Goal: Information Seeking & Learning: Learn about a topic

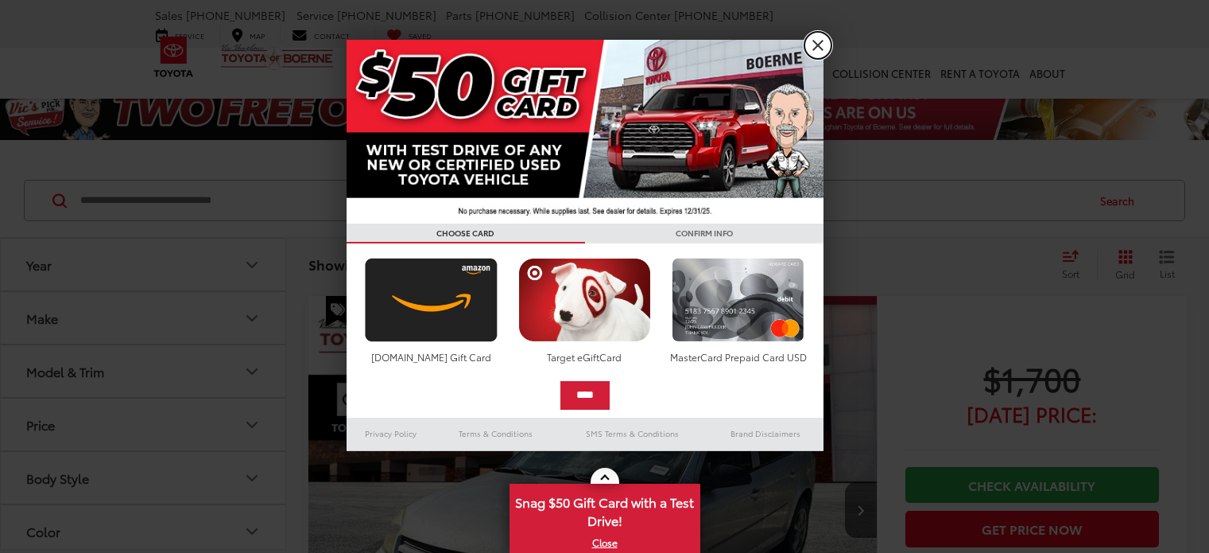
click at [820, 48] on link "X" at bounding box center [818, 45] width 27 height 27
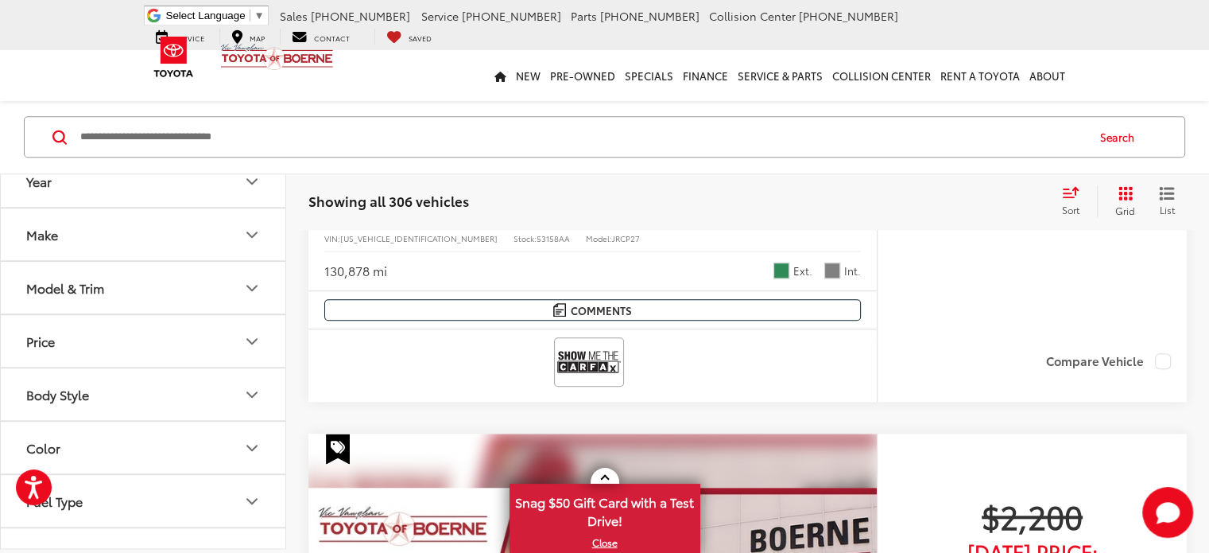
scroll to position [1584, 0]
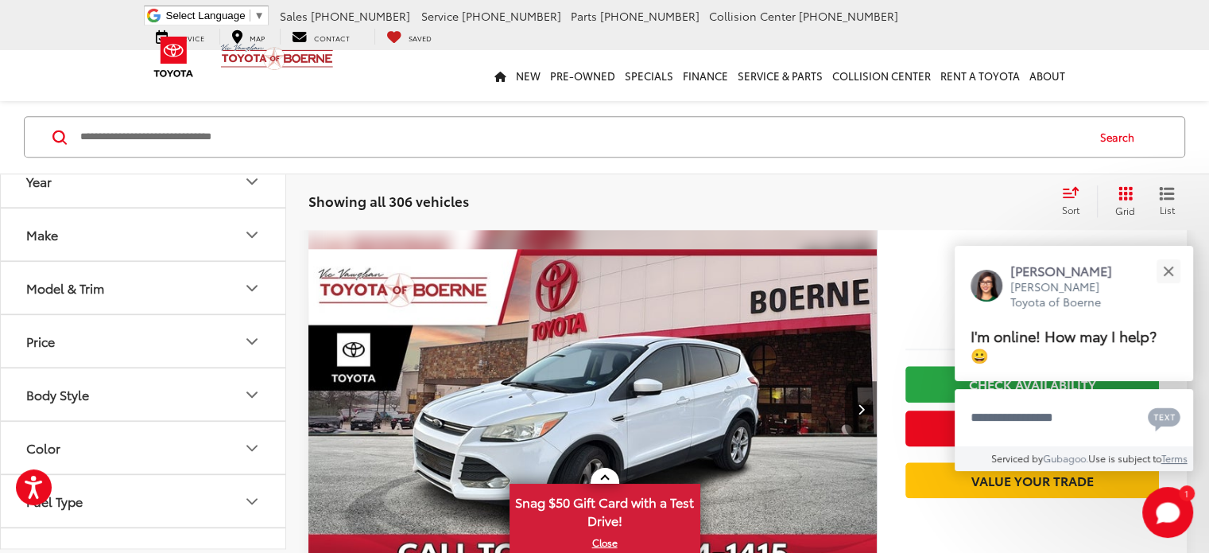
click at [246, 231] on icon "Make" at bounding box center [251, 234] width 19 height 19
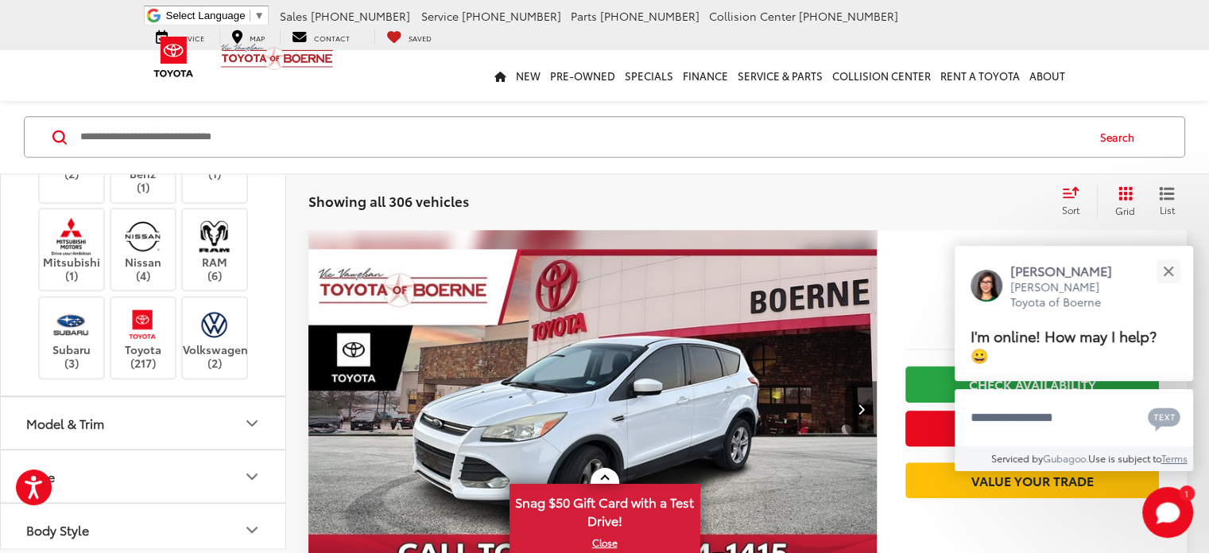
scroll to position [557, 0]
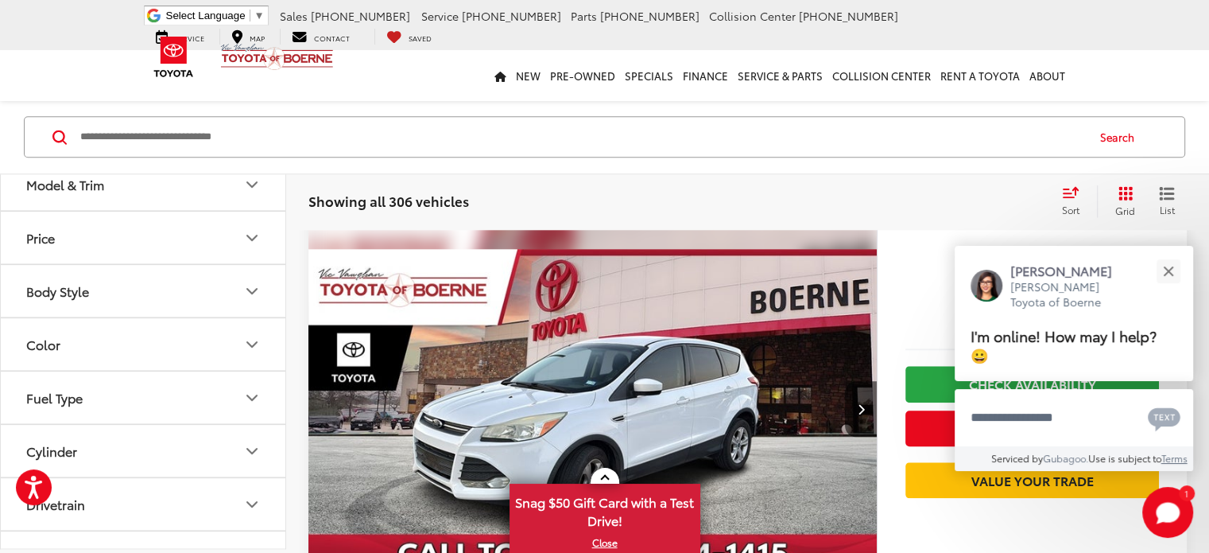
click at [142, 131] on label "Toyota (217)" at bounding box center [143, 99] width 64 height 64
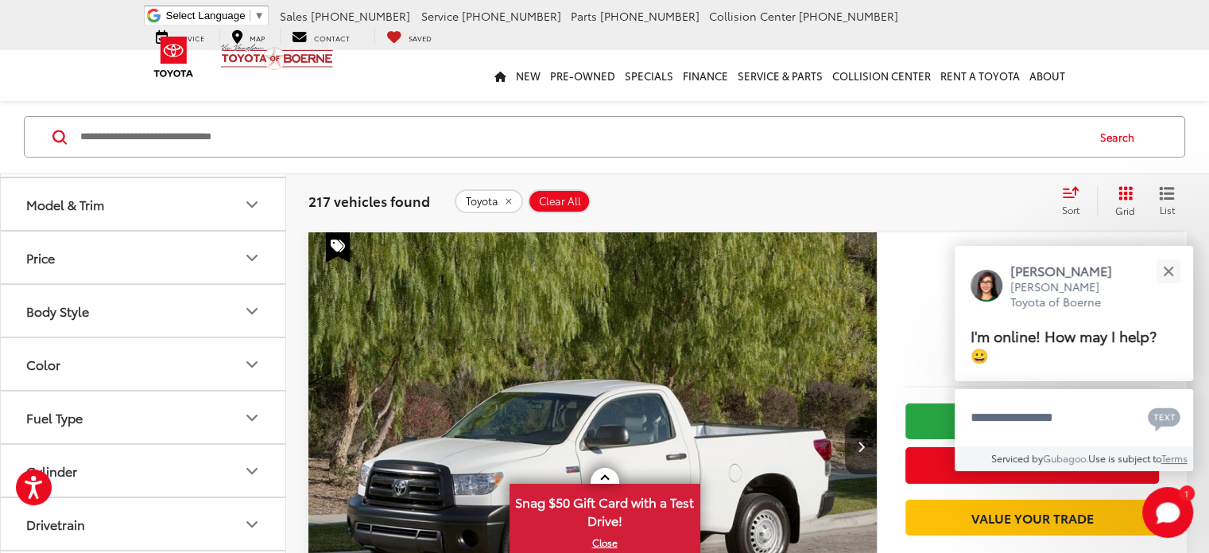
click at [251, 214] on icon "Model & Trim" at bounding box center [251, 204] width 19 height 19
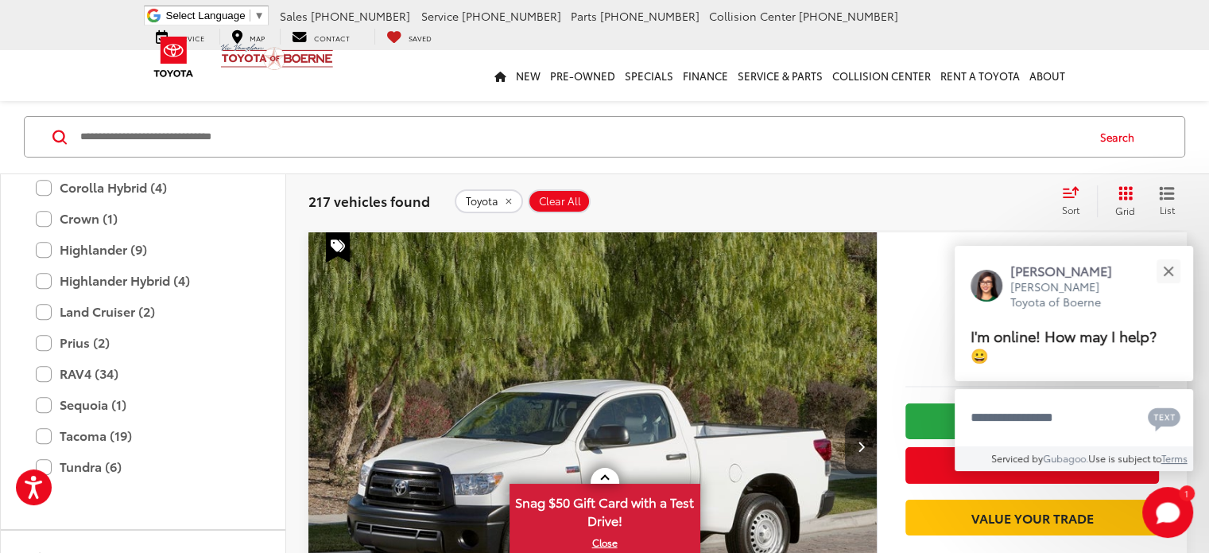
scroll to position [954, 0]
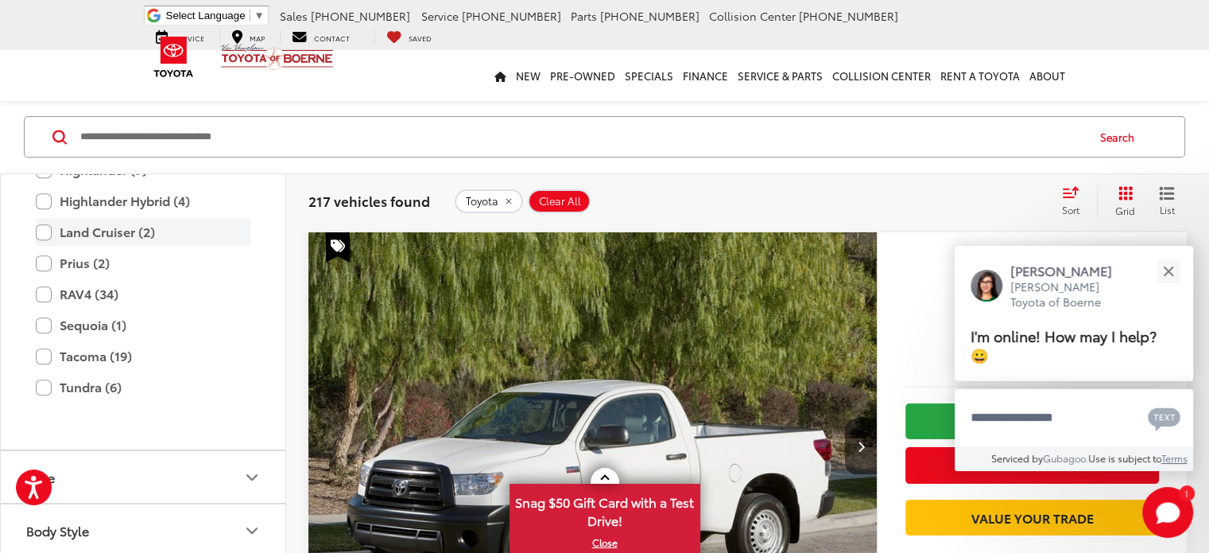
click at [134, 246] on label "Land Cruiser (2)" at bounding box center [143, 232] width 215 height 28
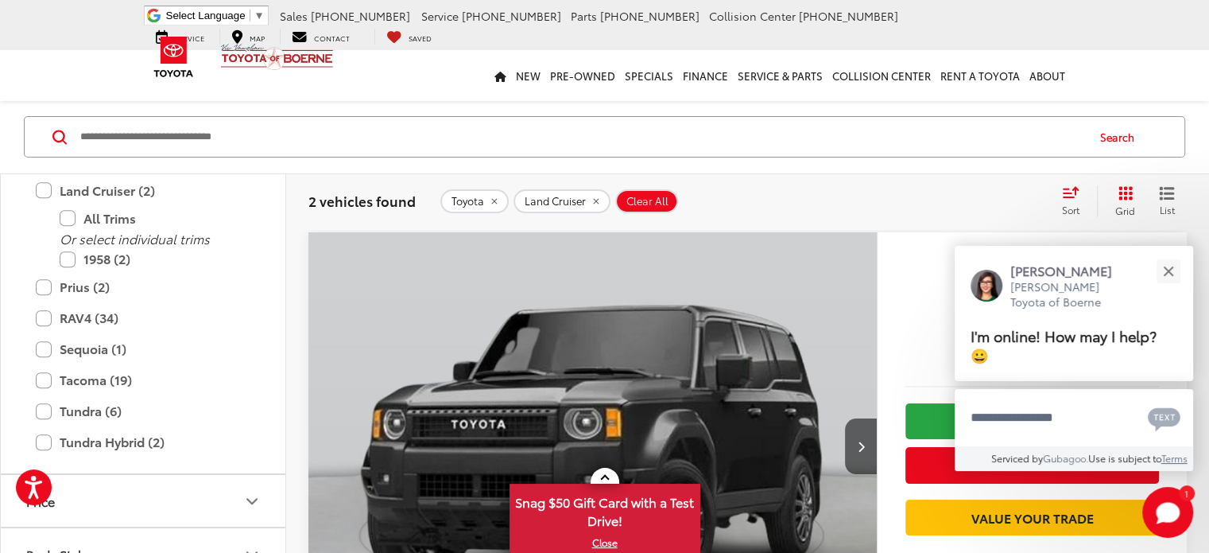
scroll to position [1193, 0]
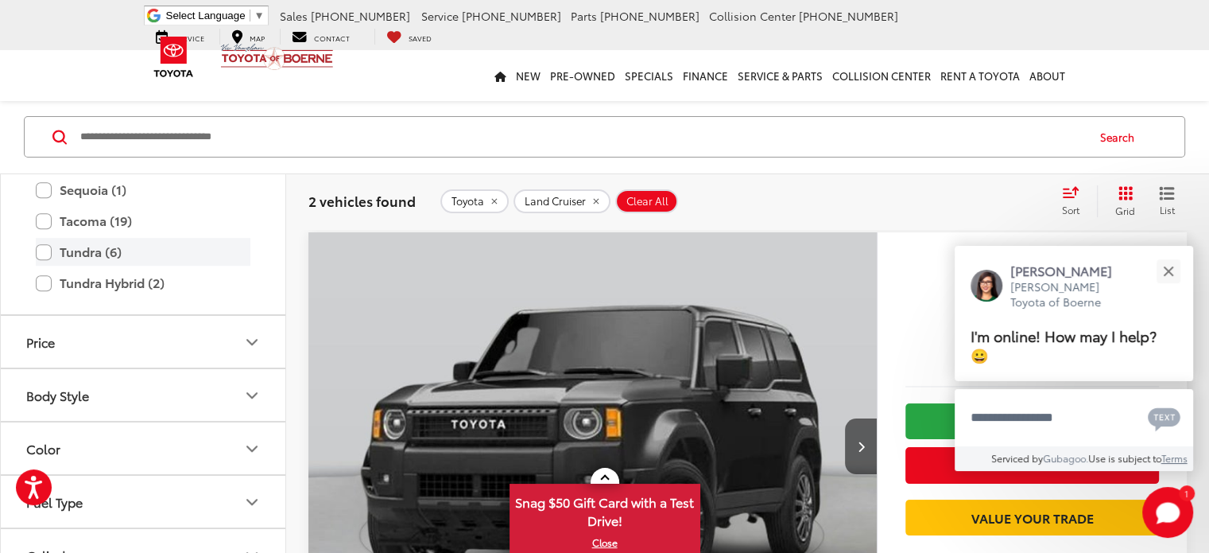
click at [95, 266] on label "Tundra (6)" at bounding box center [143, 252] width 215 height 28
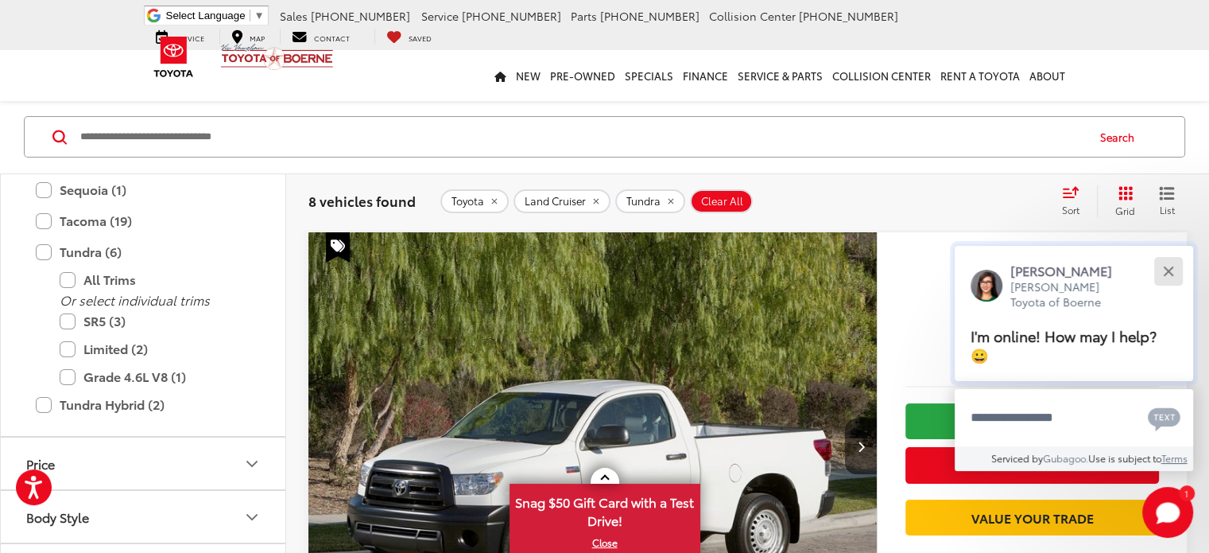
click at [1170, 273] on div "Close" at bounding box center [1168, 271] width 10 height 10
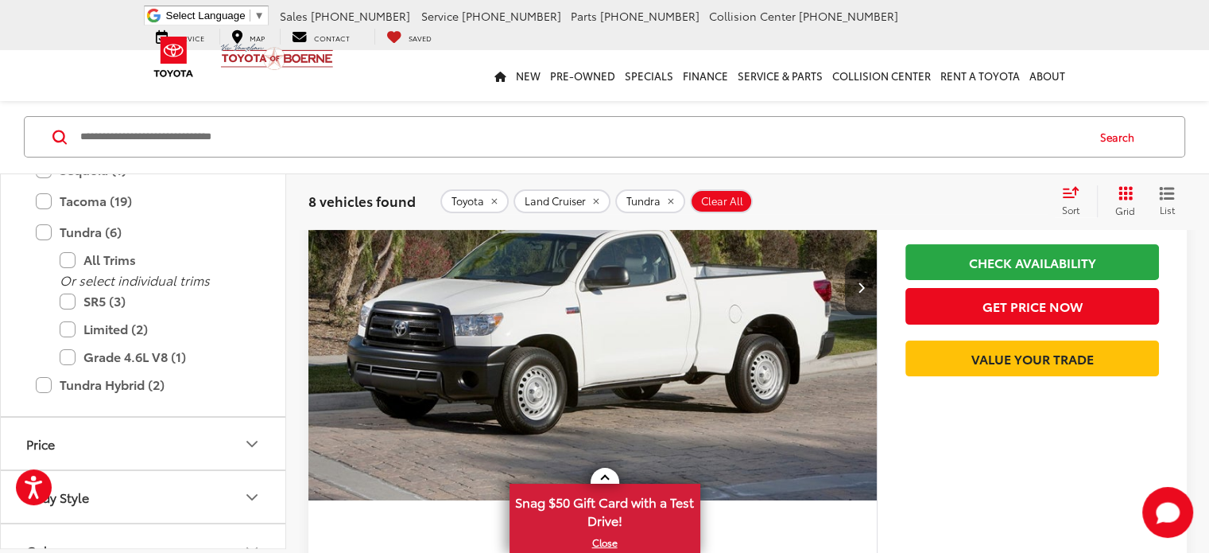
scroll to position [143, 0]
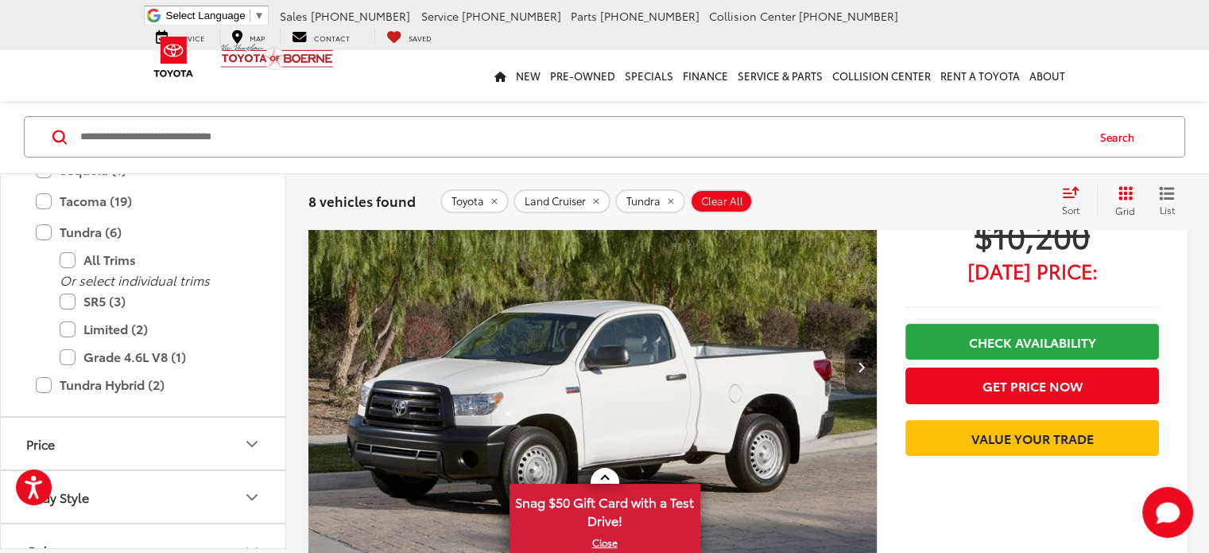
click at [857, 361] on icon "Next image" at bounding box center [860, 366] width 7 height 11
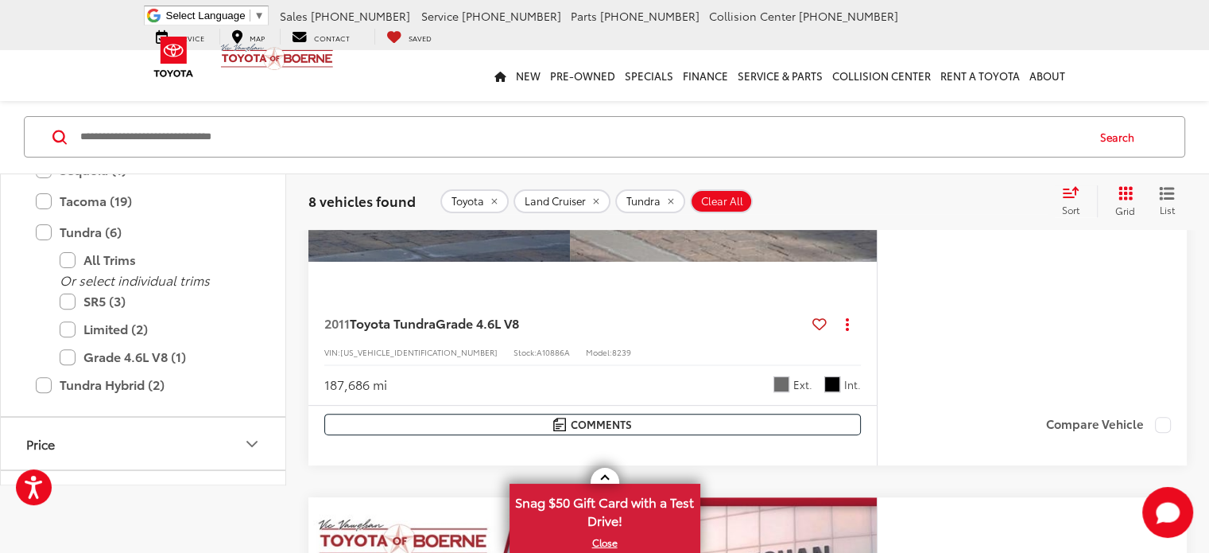
scroll to position [0, 0]
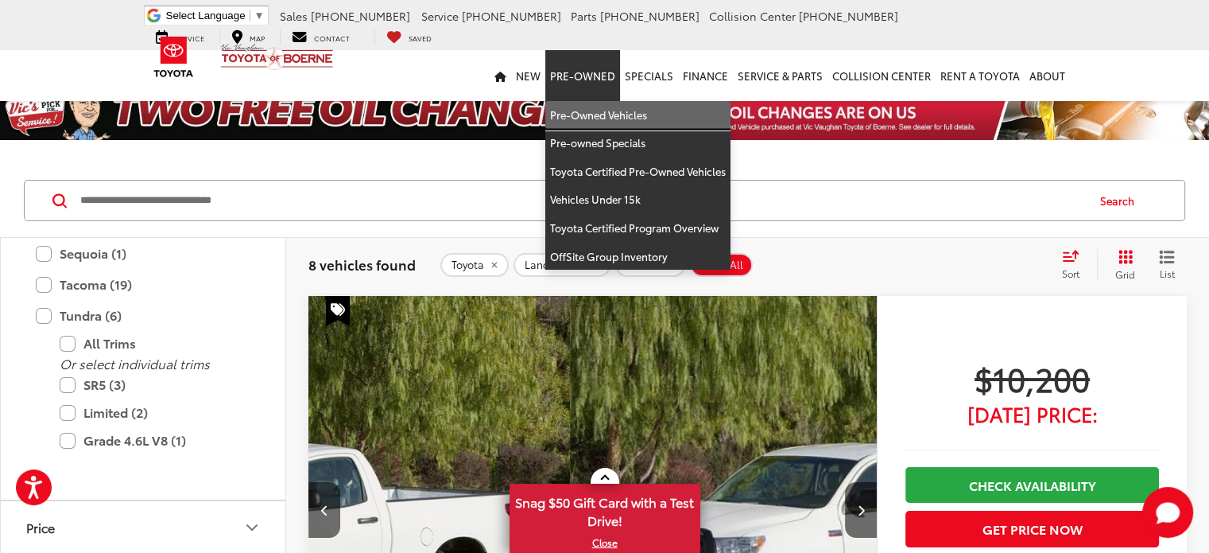
click at [601, 109] on link "Pre-Owned Vehicles" at bounding box center [637, 115] width 185 height 29
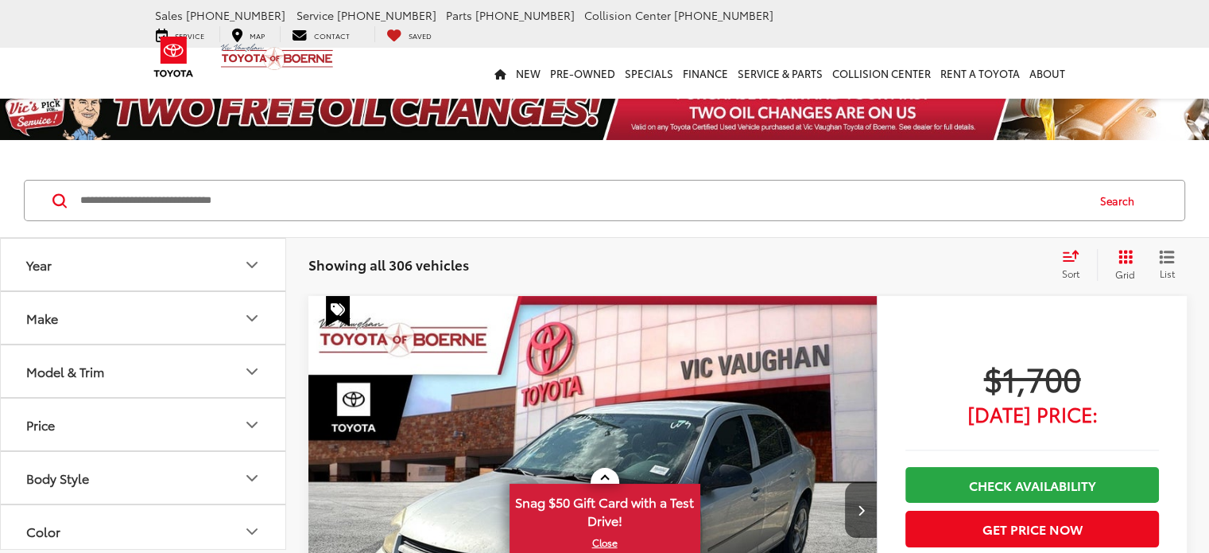
click at [253, 315] on icon "Make" at bounding box center [251, 317] width 19 height 19
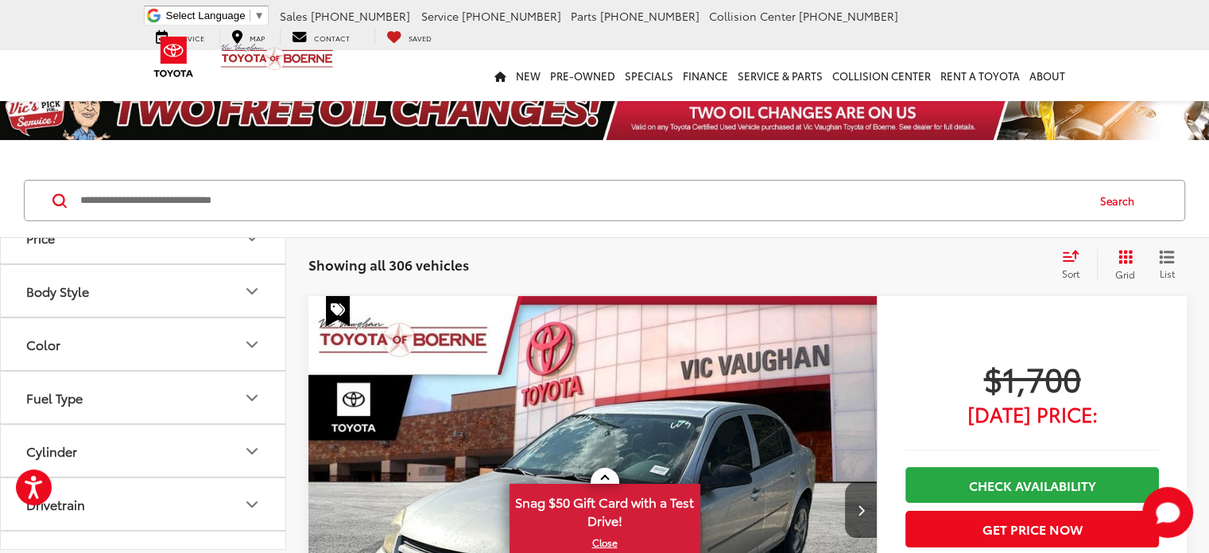
scroll to position [557, 0]
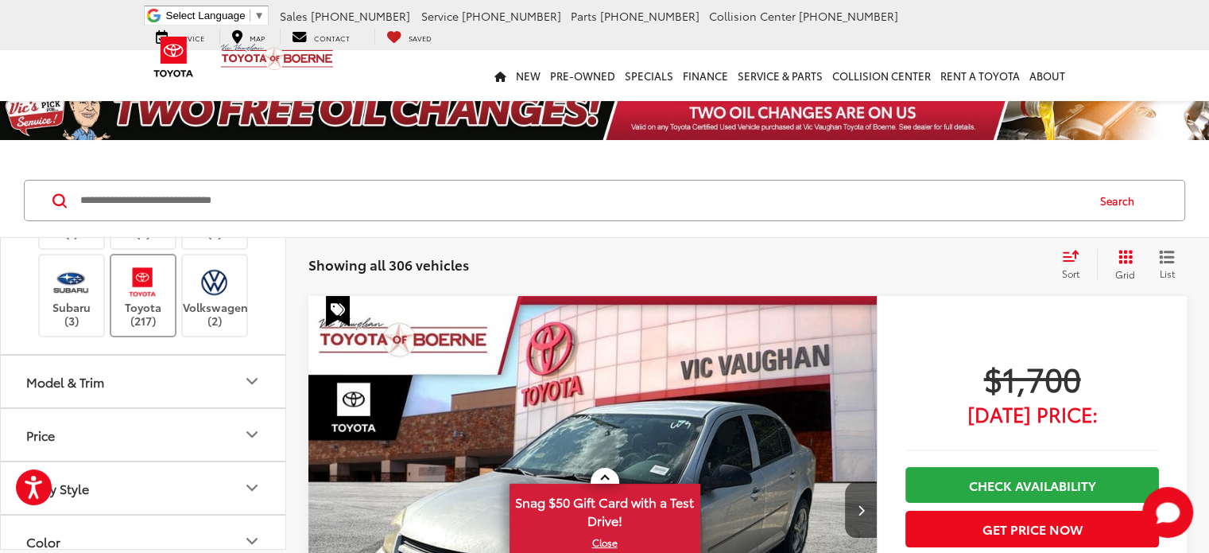
click at [149, 328] on label "Toyota (217)" at bounding box center [143, 295] width 64 height 64
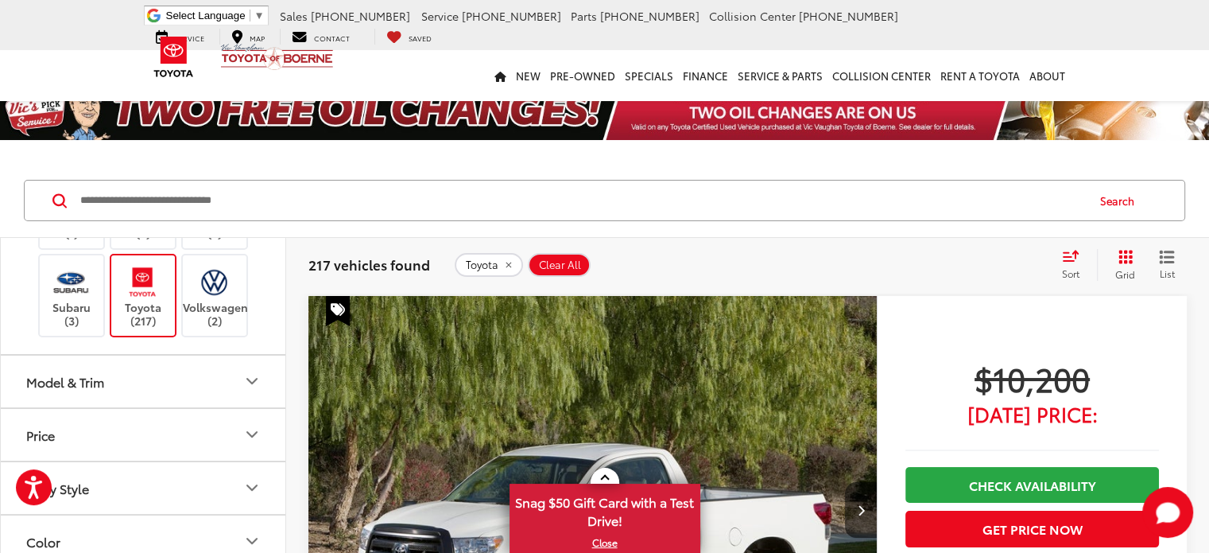
scroll to position [159, 0]
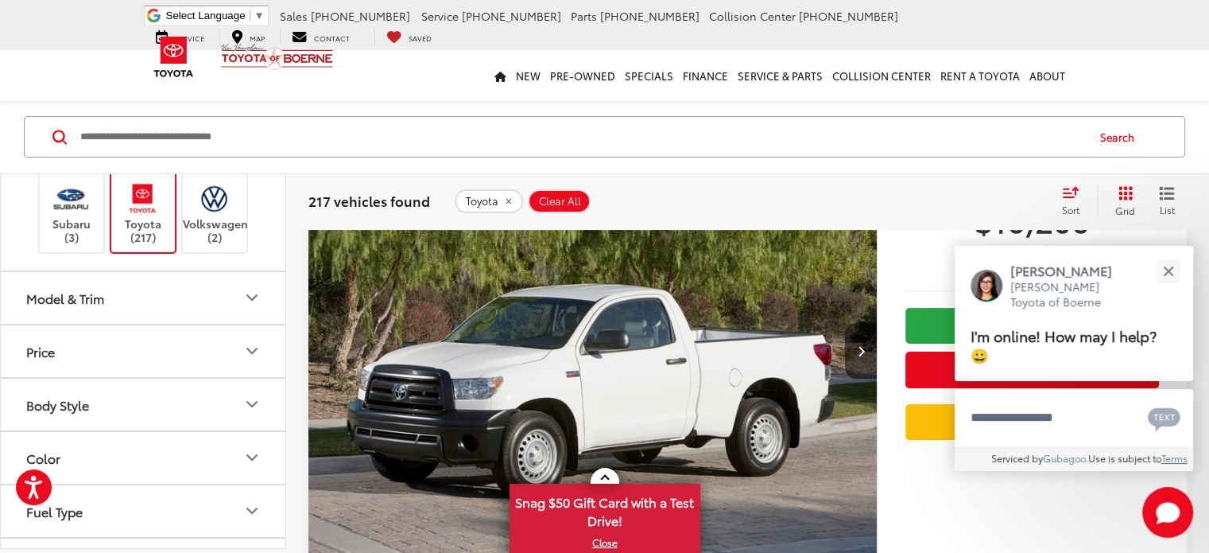
click at [257, 308] on icon "Model & Trim" at bounding box center [251, 298] width 19 height 19
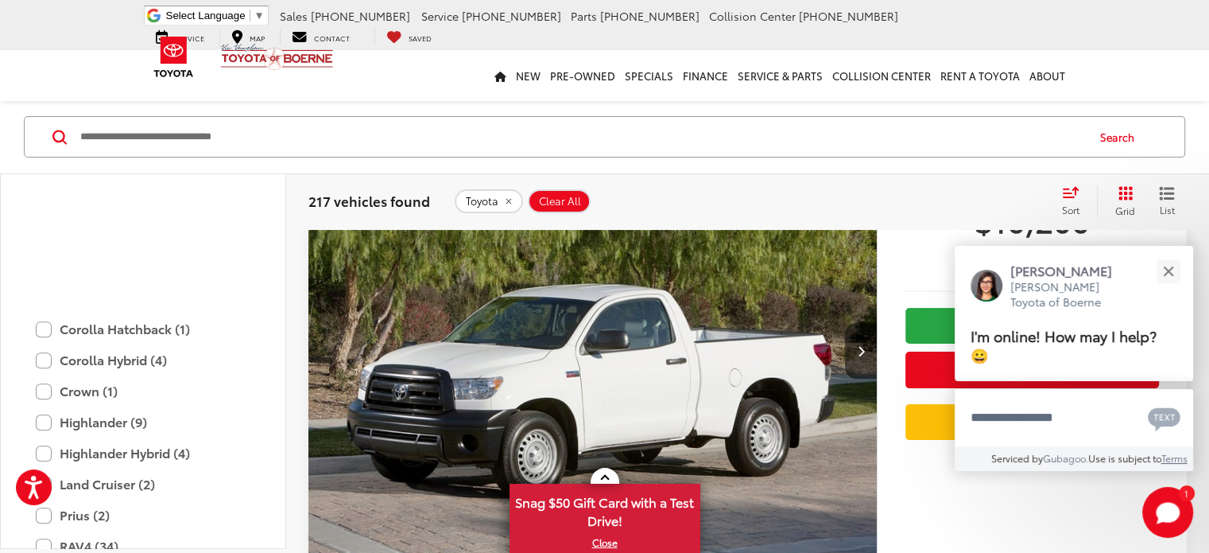
scroll to position [1034, 0]
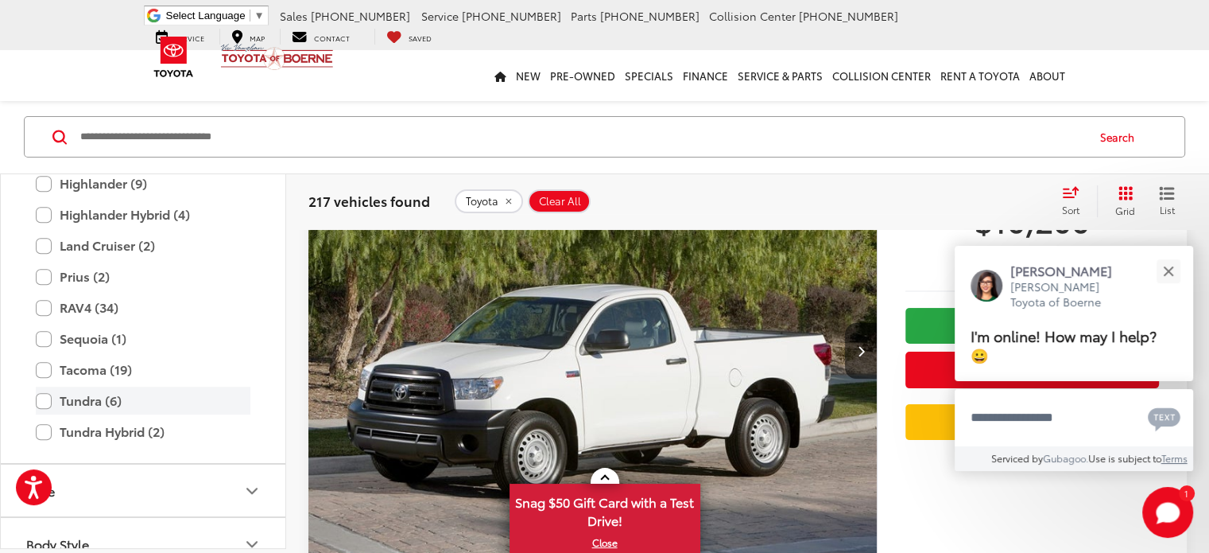
click at [119, 415] on label "Tundra (6)" at bounding box center [143, 401] width 215 height 28
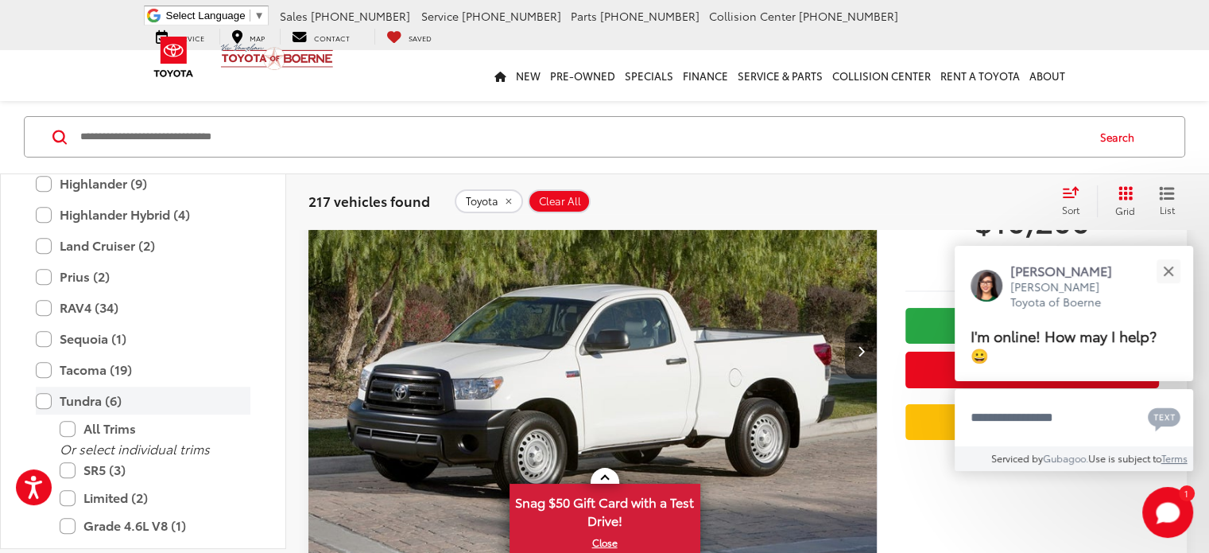
scroll to position [64, 0]
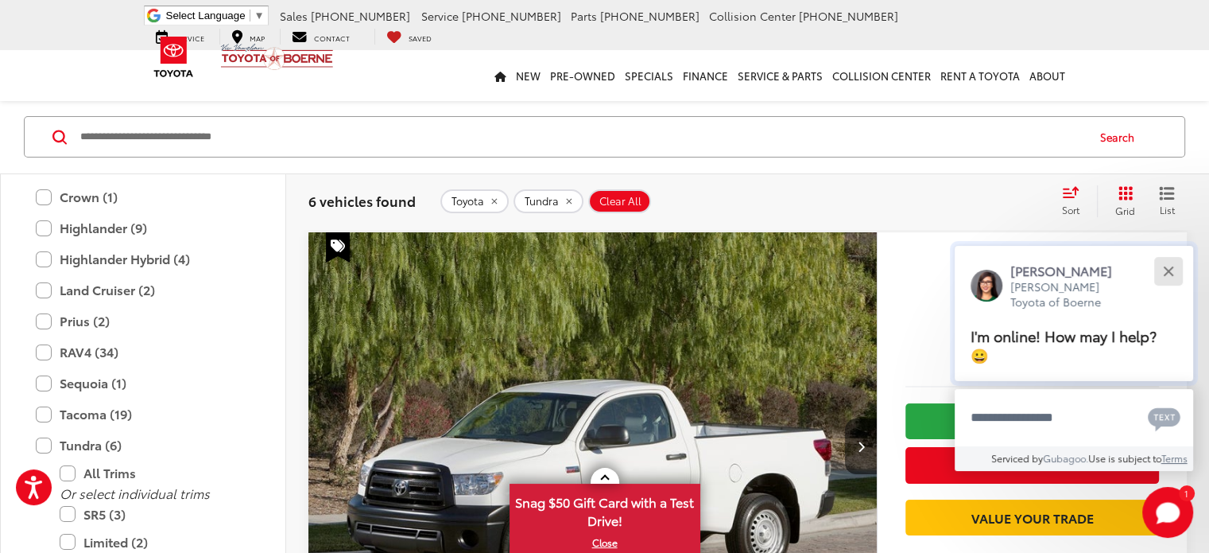
click at [1168, 269] on div "Close" at bounding box center [1168, 271] width 10 height 10
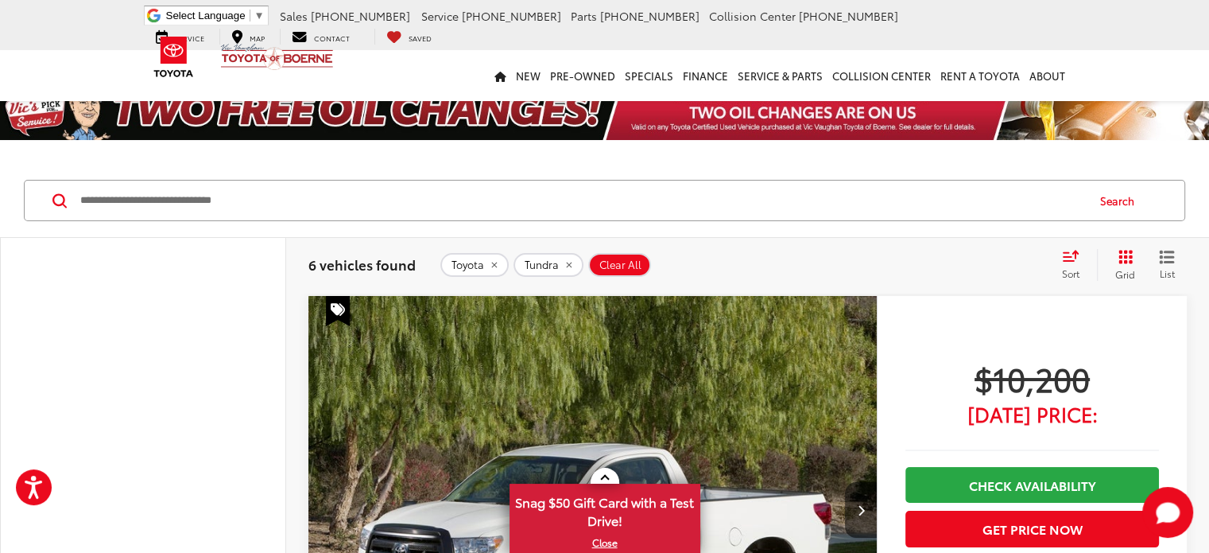
scroll to position [477, 0]
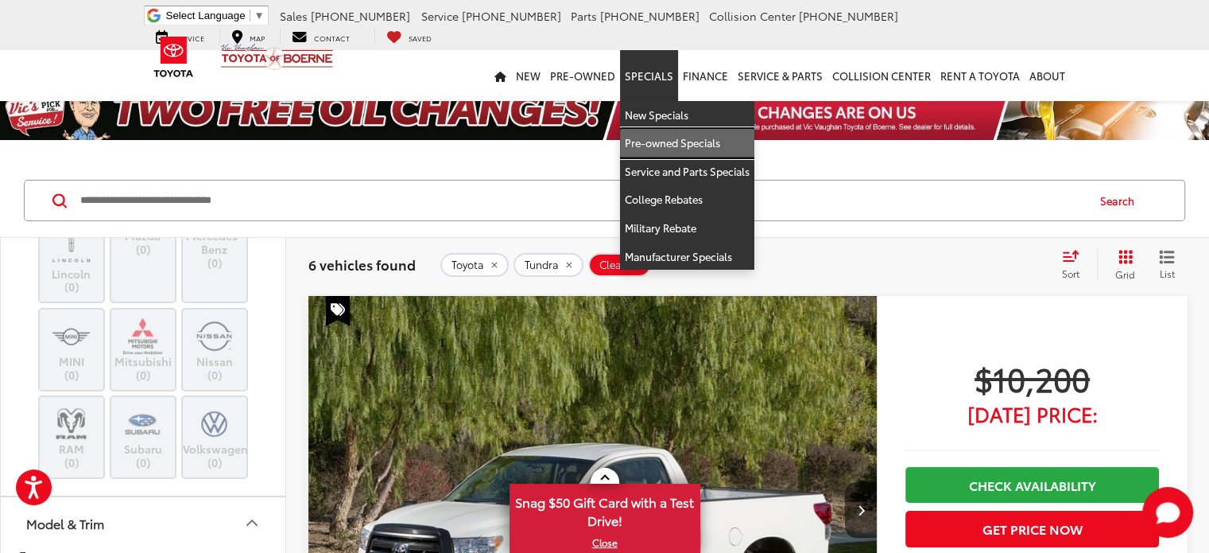
click at [671, 144] on link "Pre-owned Specials" at bounding box center [687, 143] width 134 height 29
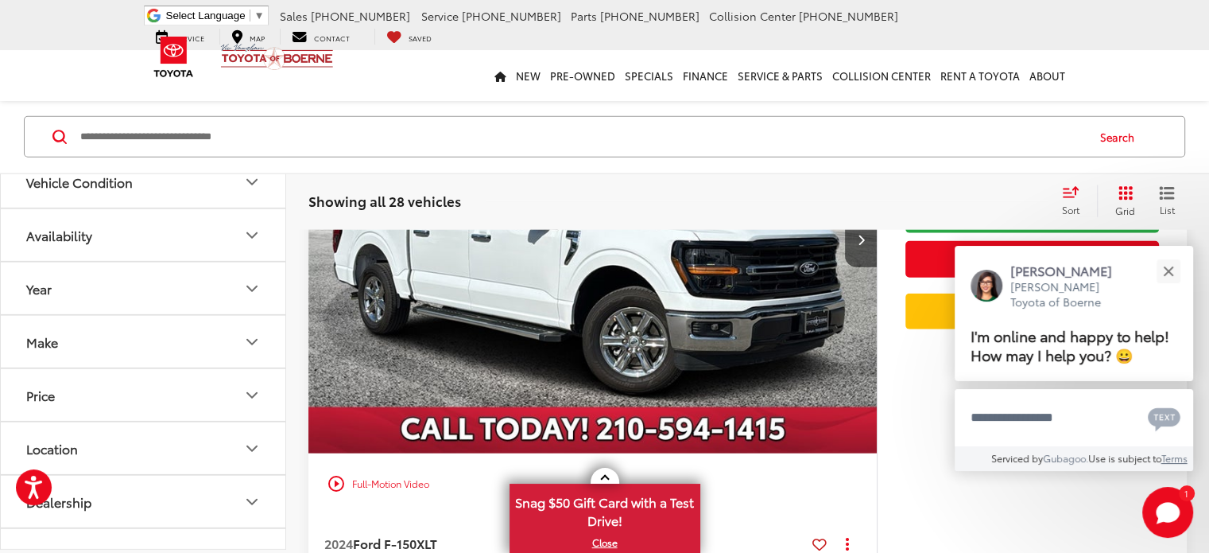
scroll to position [4049, 0]
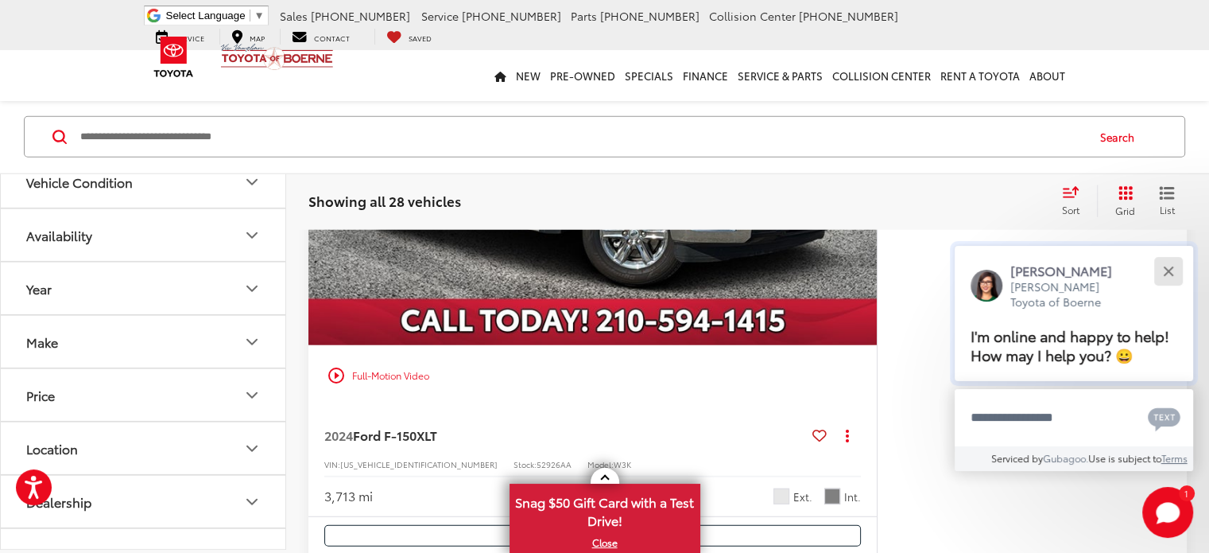
click at [1170, 270] on button "Close" at bounding box center [1168, 271] width 34 height 34
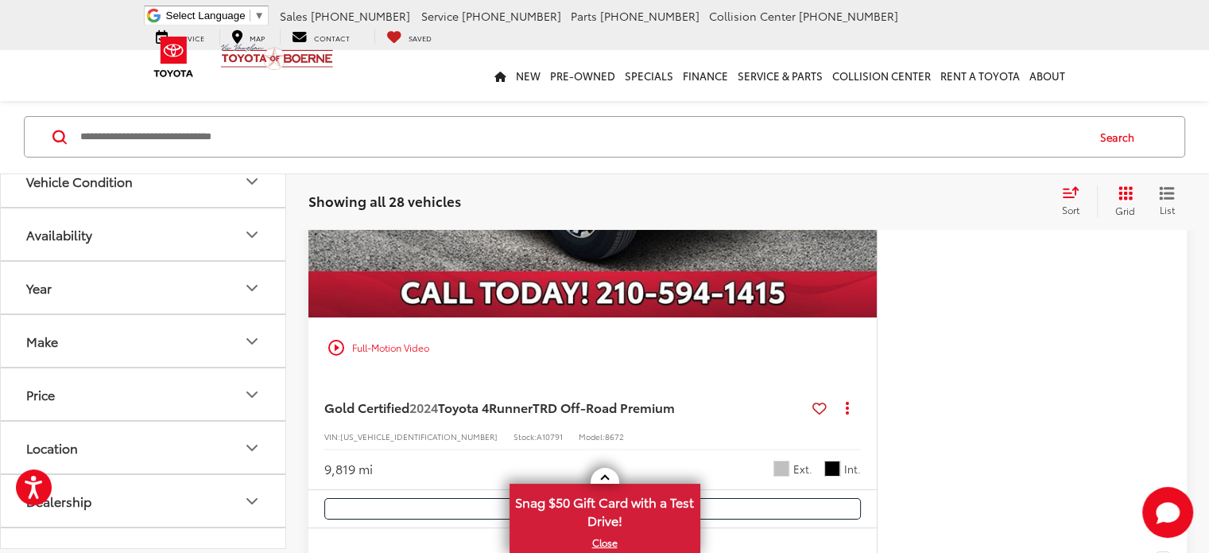
scroll to position [5082, 0]
